Goal: Contribute content

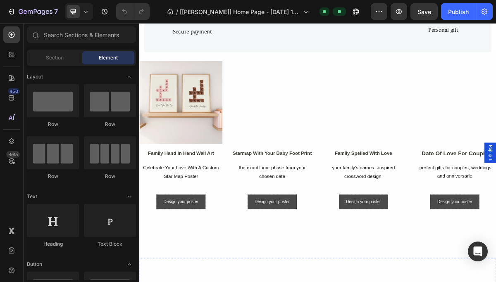
scroll to position [539, 0]
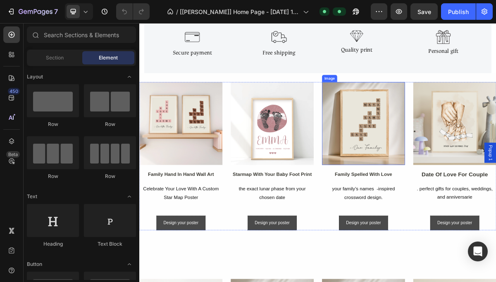
click at [468, 186] on img at bounding box center [450, 162] width 115 height 115
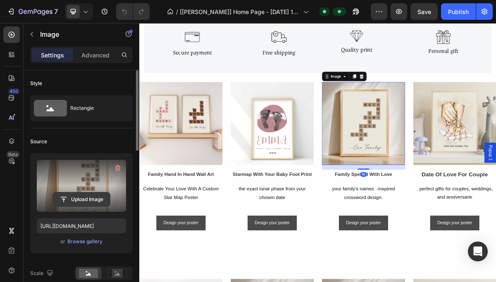
click at [84, 197] on input "file" at bounding box center [81, 200] width 57 height 14
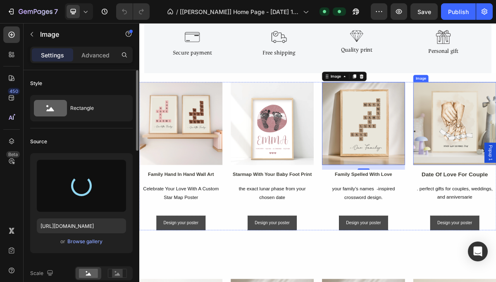
type input "[URL][DOMAIN_NAME]"
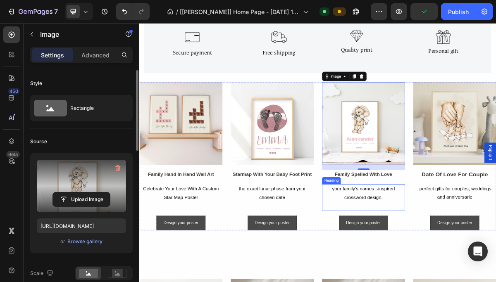
click at [474, 256] on h2 "your family’s names -inspired crossword design." at bounding box center [450, 265] width 115 height 37
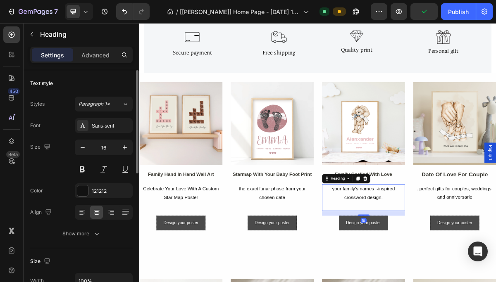
click at [474, 256] on h2 "your family’s names -inspired crossword design." at bounding box center [450, 265] width 115 height 37
click at [474, 256] on p "your family’s names -inspired crossword design." at bounding box center [451, 266] width 114 height 36
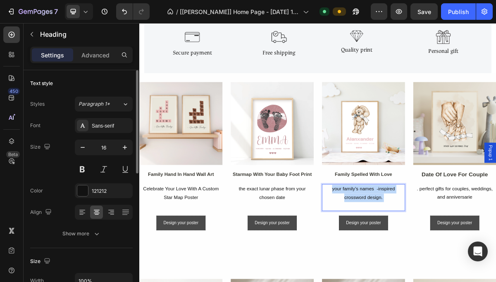
click at [474, 256] on p "your family’s names -inspired crossword design." at bounding box center [451, 266] width 114 height 36
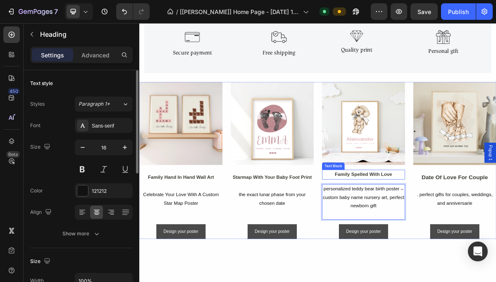
click at [459, 235] on strong "family spelled with love" at bounding box center [451, 233] width 80 height 7
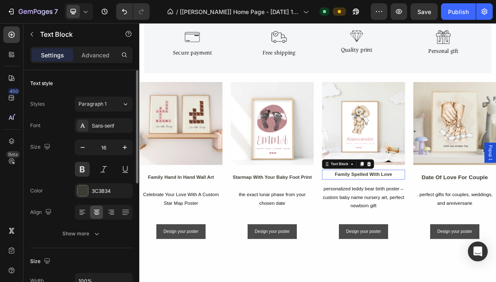
click at [459, 235] on strong "family spelled with love" at bounding box center [451, 233] width 80 height 7
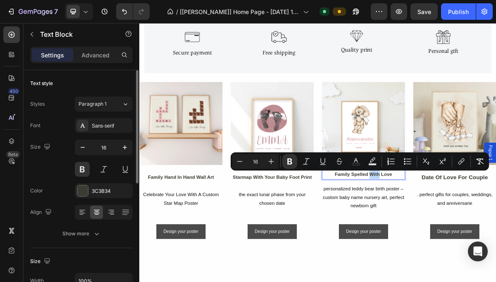
click at [459, 235] on strong "family spelled with love" at bounding box center [451, 233] width 80 height 7
click at [450, 259] on p "Personalized Teddy Bear Birth Poster – Custom Baby Name Nursery Art, Perfect Ne…" at bounding box center [451, 272] width 114 height 48
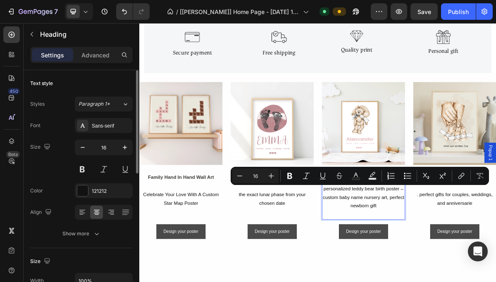
click at [487, 255] on p "Personalized Teddy Bear Birth Poster – Custom Baby Name Nursery Art, Perfect Ne…" at bounding box center [451, 272] width 114 height 48
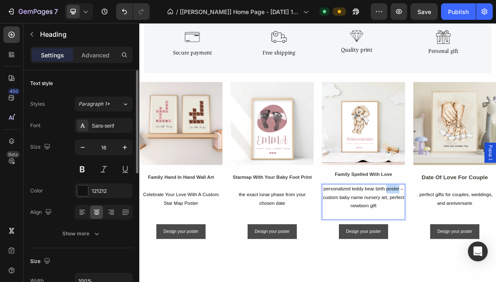
click at [487, 255] on p "Personalized Teddy Bear Birth Poster – Custom Baby Name Nursery Art, Perfect Ne…" at bounding box center [451, 272] width 114 height 48
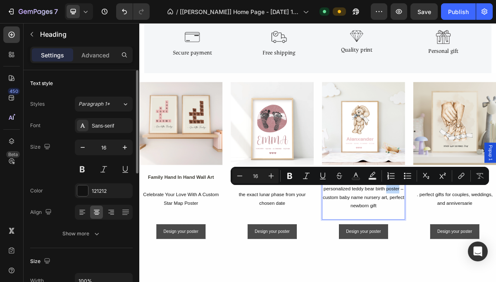
click at [487, 255] on p "Personalized Teddy Bear Birth Poster – Custom Baby Name Nursery Art, Perfect Ne…" at bounding box center [451, 272] width 114 height 48
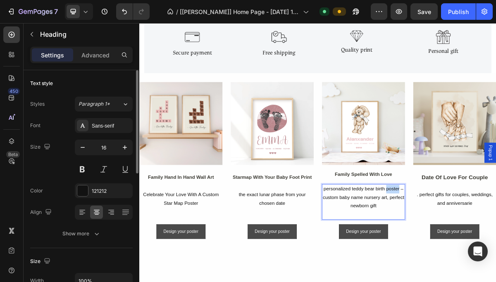
click at [487, 255] on p "Personalized Teddy Bear Birth Poster – Custom Baby Name Nursery Art, Perfect Ne…" at bounding box center [451, 272] width 114 height 48
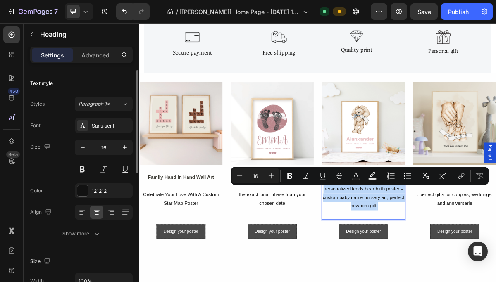
click at [487, 255] on p "Personalized Teddy Bear Birth Poster – Custom Baby Name Nursery Art, Perfect Ne…" at bounding box center [451, 272] width 114 height 48
drag, startPoint x: 503, startPoint y: 253, endPoint x: 394, endPoint y: 257, distance: 109.3
click at [394, 257] on p "Personalized Teddy Bear Birth Poster – Custom Baby Name Nursery Art, Perfect Ne…" at bounding box center [451, 272] width 114 height 48
copy p "Personalized Teddy Bear Birth Poster"
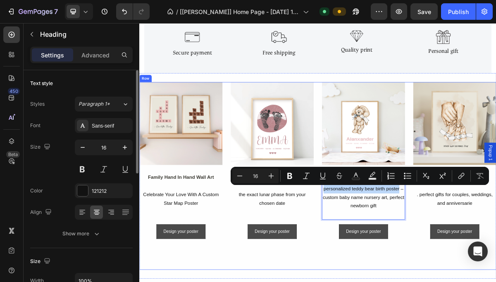
click at [363, 282] on div "Image family hand in hand wall art Text Block celebrate your love with a custom…" at bounding box center [387, 235] width 496 height 261
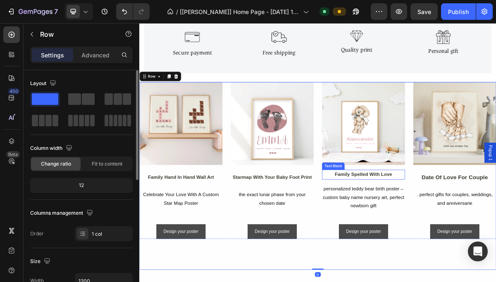
click at [443, 235] on strong "family spelled with love" at bounding box center [451, 233] width 80 height 7
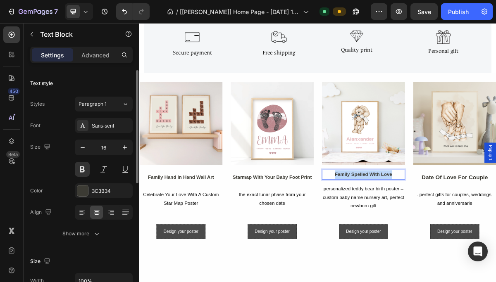
click at [443, 235] on strong "family spelled with love" at bounding box center [451, 233] width 80 height 7
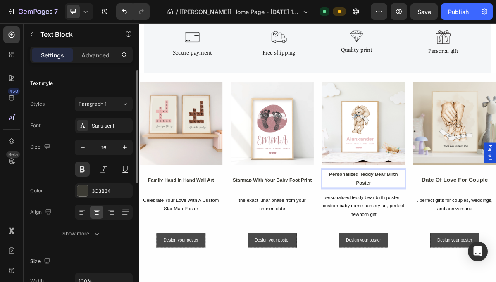
click at [443, 234] on strong "Personalized Teddy Bear Birth Poster" at bounding box center [451, 239] width 96 height 19
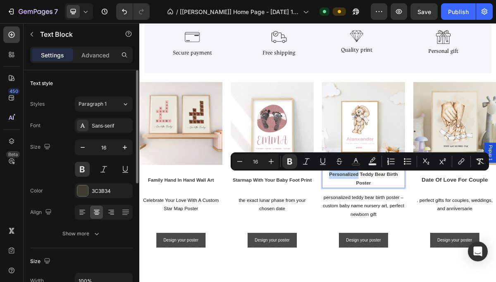
drag, startPoint x: 443, startPoint y: 234, endPoint x: 390, endPoint y: 234, distance: 53.4
click at [390, 234] on div "Image family hand in hand wall art Text Block celebrate your love with a custom…" at bounding box center [387, 220] width 496 height 230
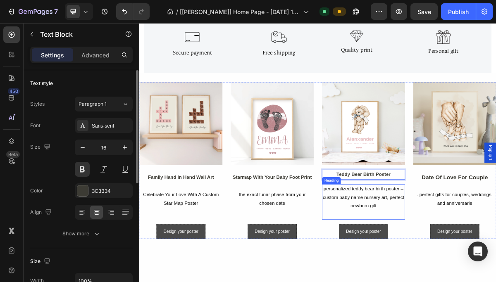
click at [496, 255] on p "Personalized Teddy Bear Birth Poster – Custom Baby Name Nursery Art, Perfect Ne…" at bounding box center [451, 272] width 114 height 48
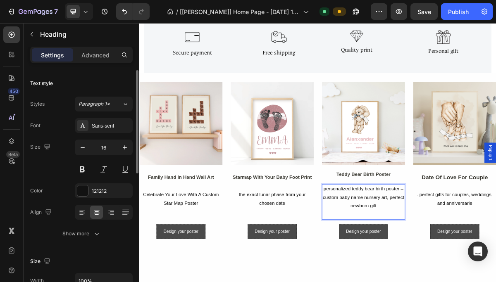
click at [496, 254] on p "Personalized Teddy Bear Birth Poster – Custom Baby Name Nursery Art, Perfect Ne…" at bounding box center [451, 272] width 114 height 48
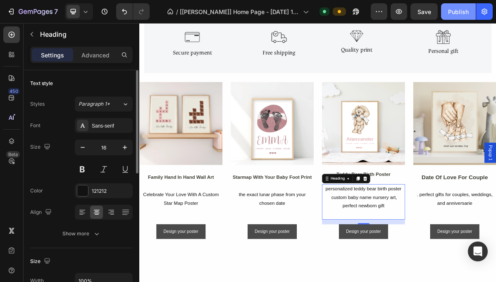
click at [462, 10] on div "Publish" at bounding box center [458, 11] width 21 height 9
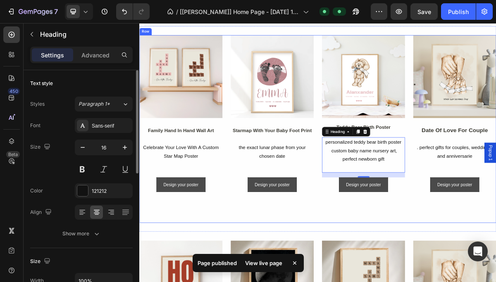
scroll to position [615, 0]
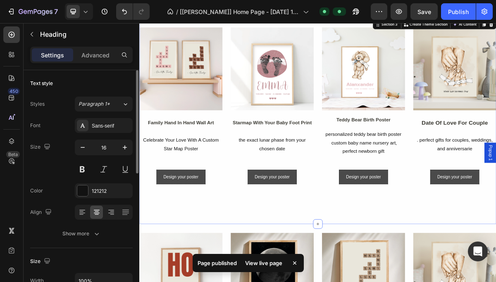
click at [420, 282] on div "Image family hand in hand wall art Text Block celebrate your love with a custom…" at bounding box center [387, 160] width 496 height 286
